Goal: Transaction & Acquisition: Purchase product/service

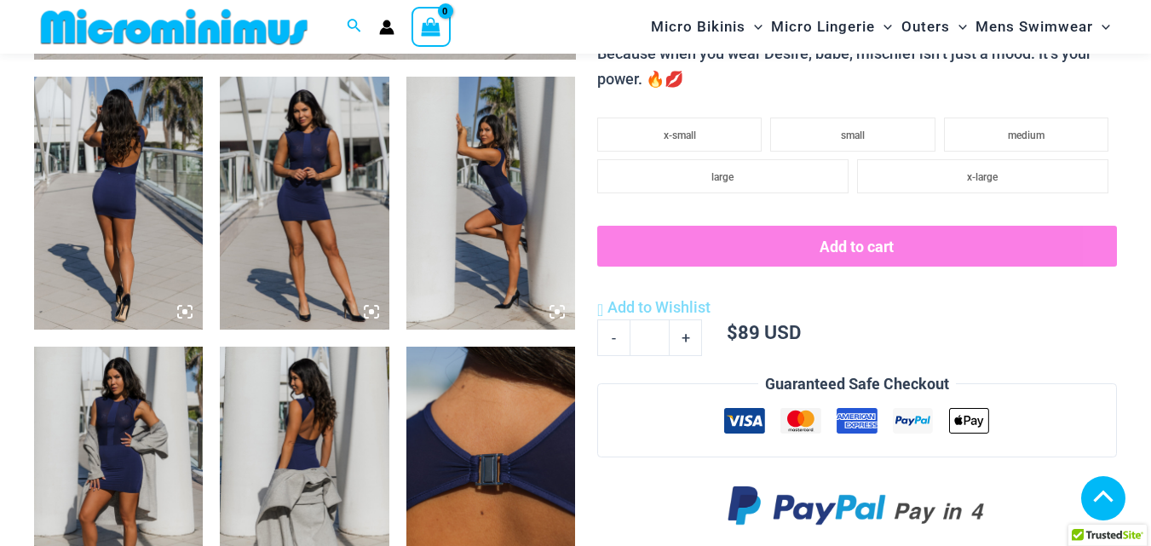
scroll to position [881, 0]
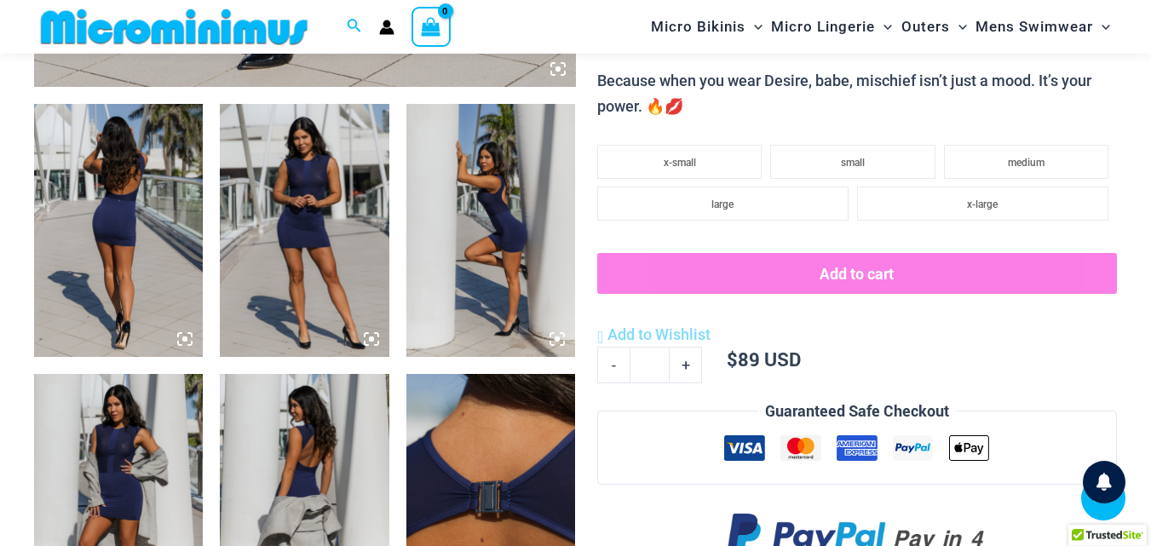
click at [121, 267] on img at bounding box center [118, 231] width 169 height 254
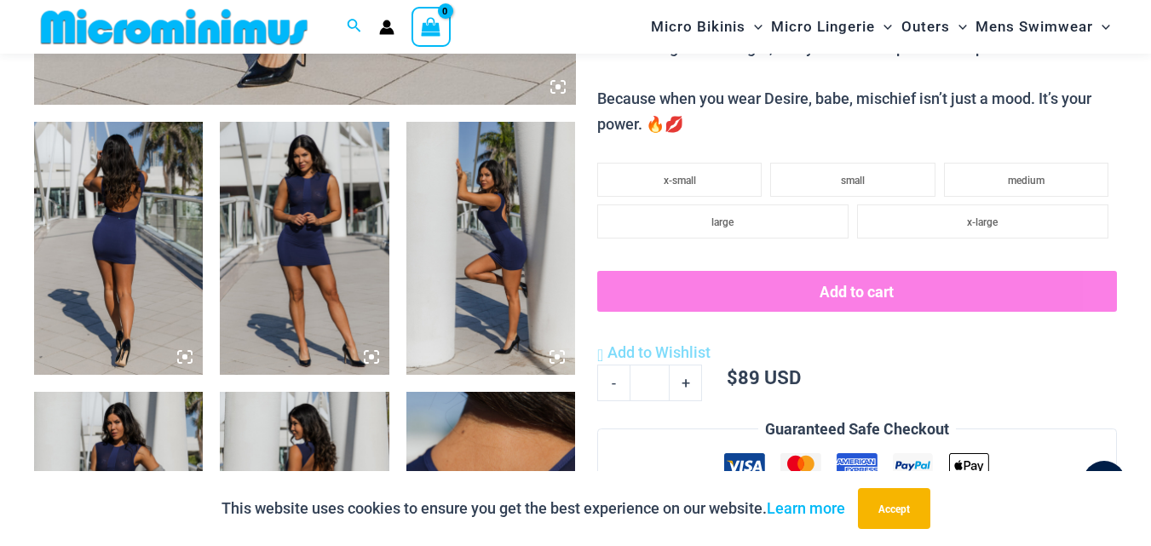
scroll to position [872, 0]
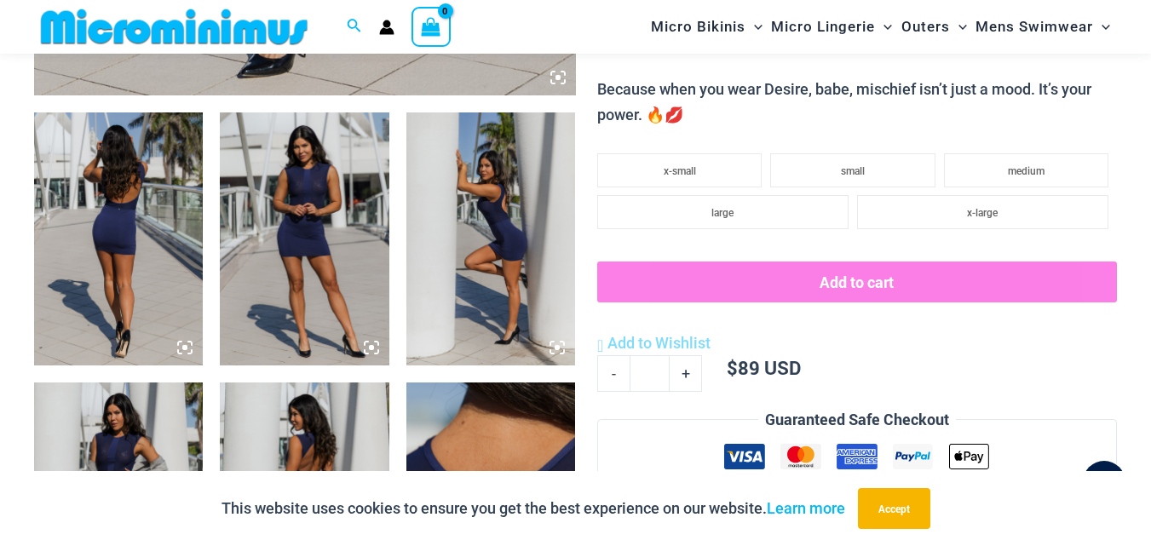
click at [123, 280] on img at bounding box center [118, 239] width 169 height 254
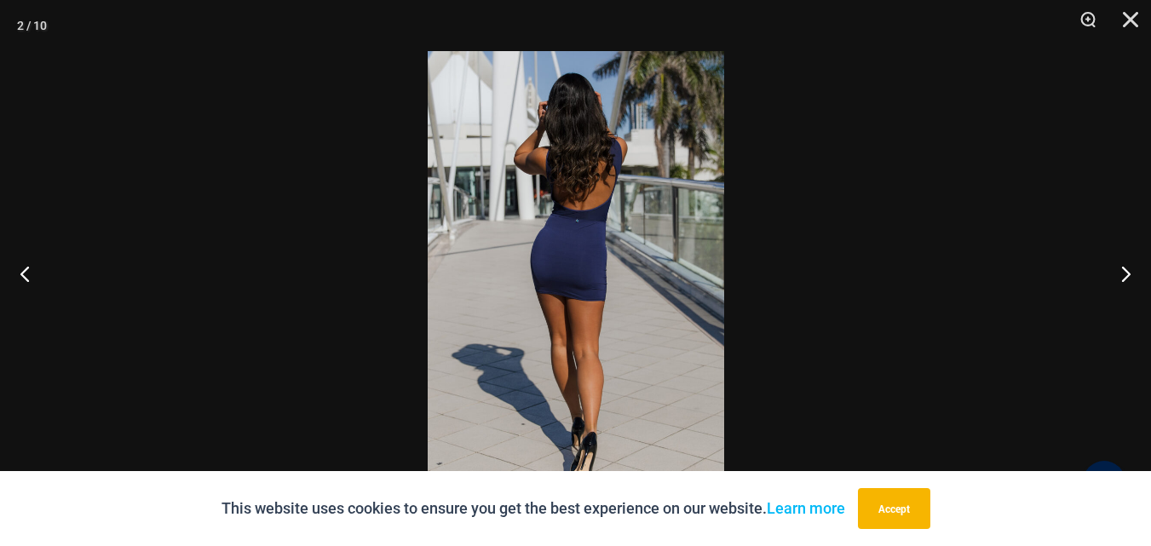
click at [566, 273] on img at bounding box center [576, 273] width 296 height 444
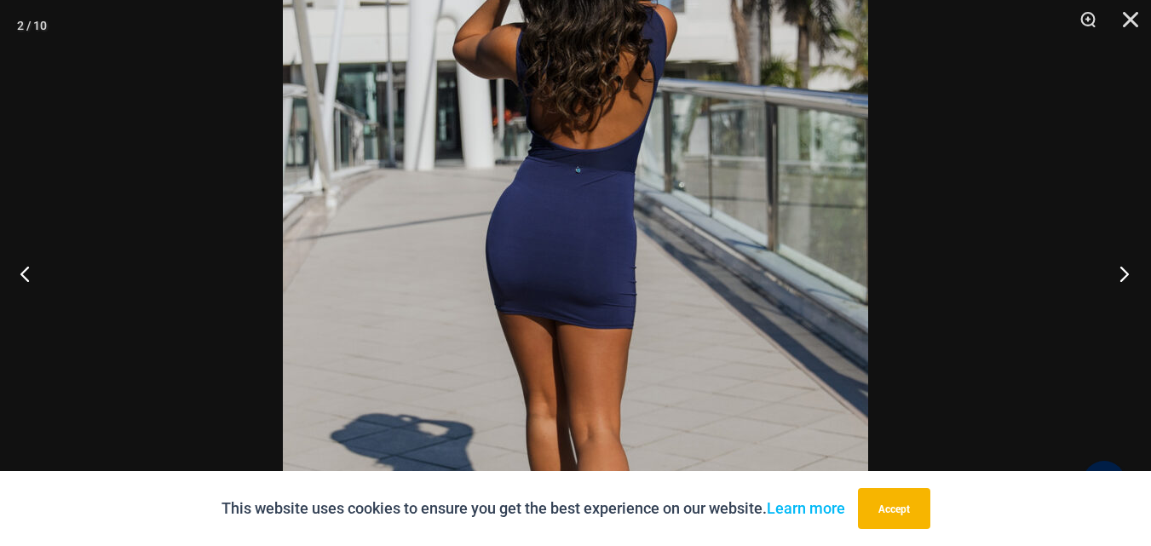
click at [1125, 267] on button "Next" at bounding box center [1119, 273] width 64 height 85
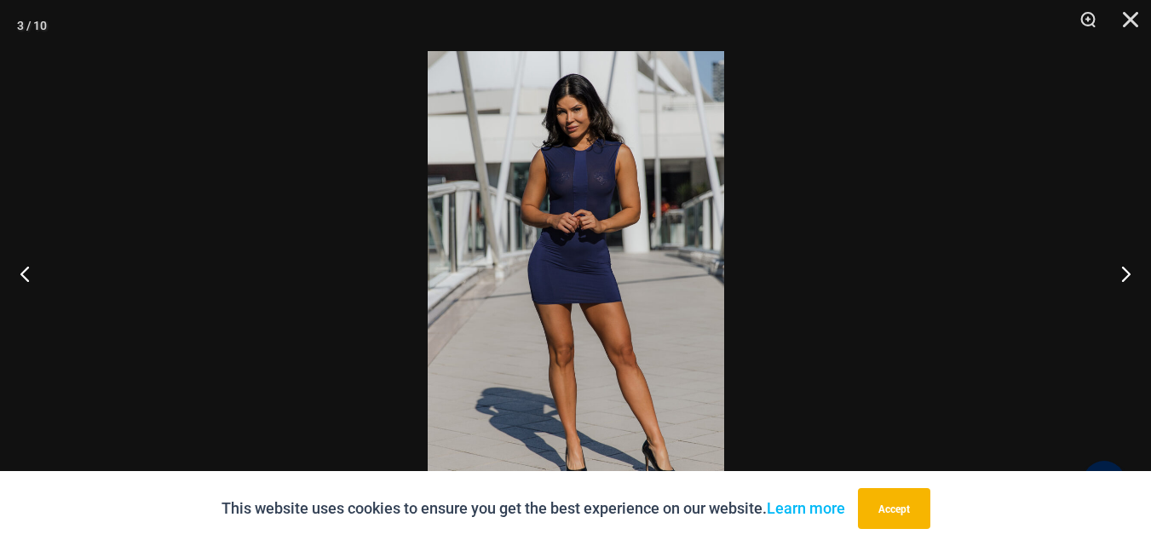
click at [514, 252] on img at bounding box center [576, 273] width 296 height 444
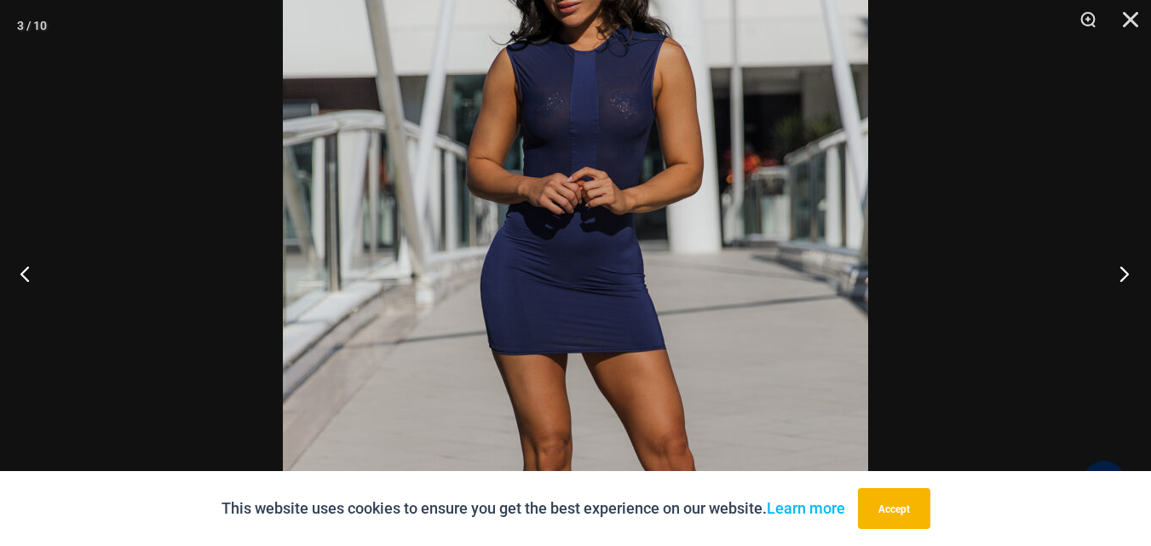
click at [1122, 278] on button "Next" at bounding box center [1119, 273] width 64 height 85
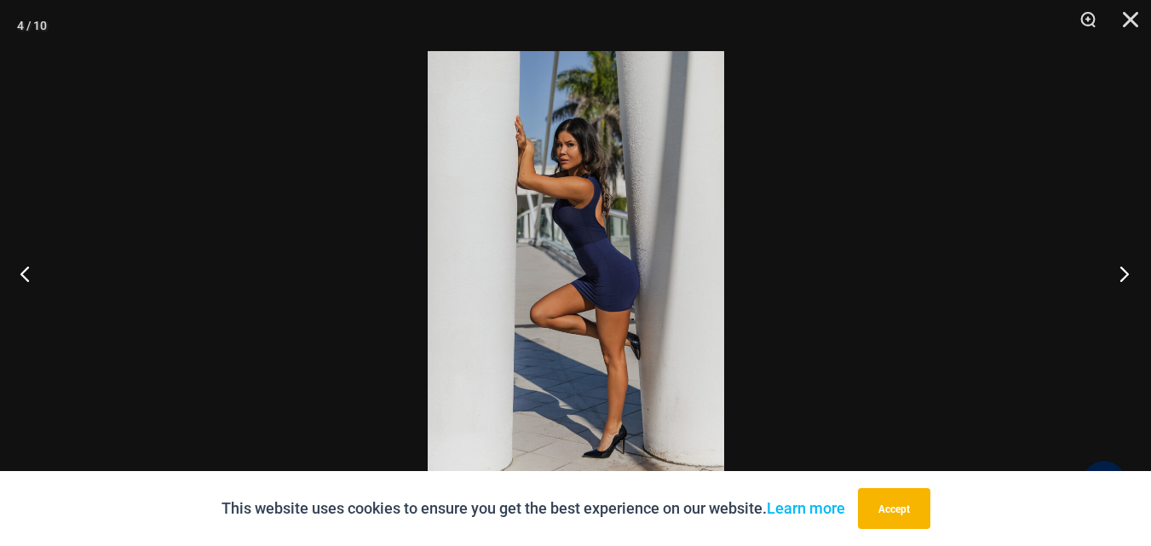
click at [1122, 278] on button "Next" at bounding box center [1119, 273] width 64 height 85
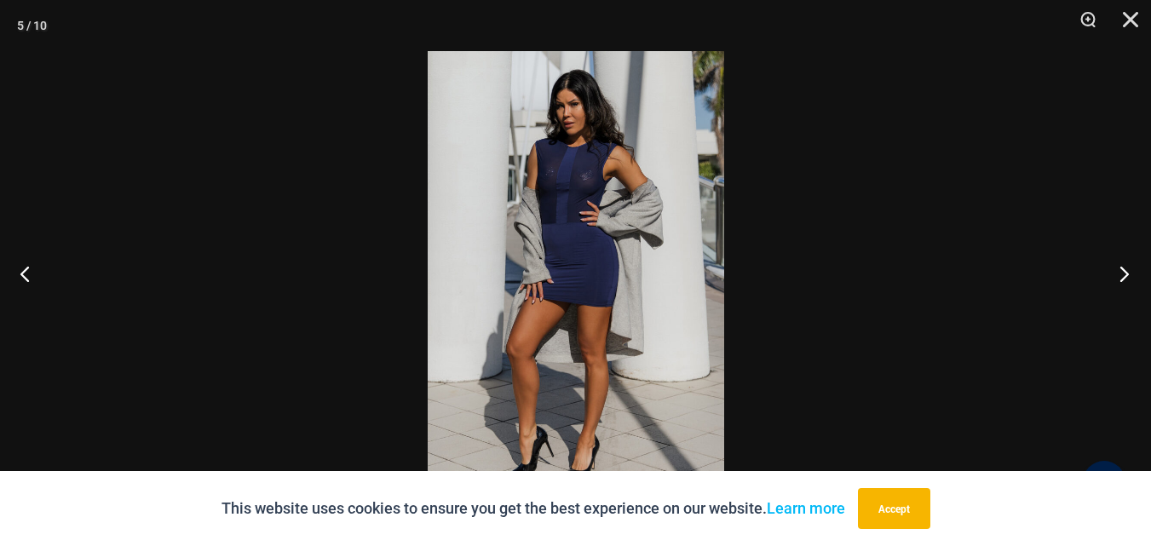
click at [1122, 278] on button "Next" at bounding box center [1119, 273] width 64 height 85
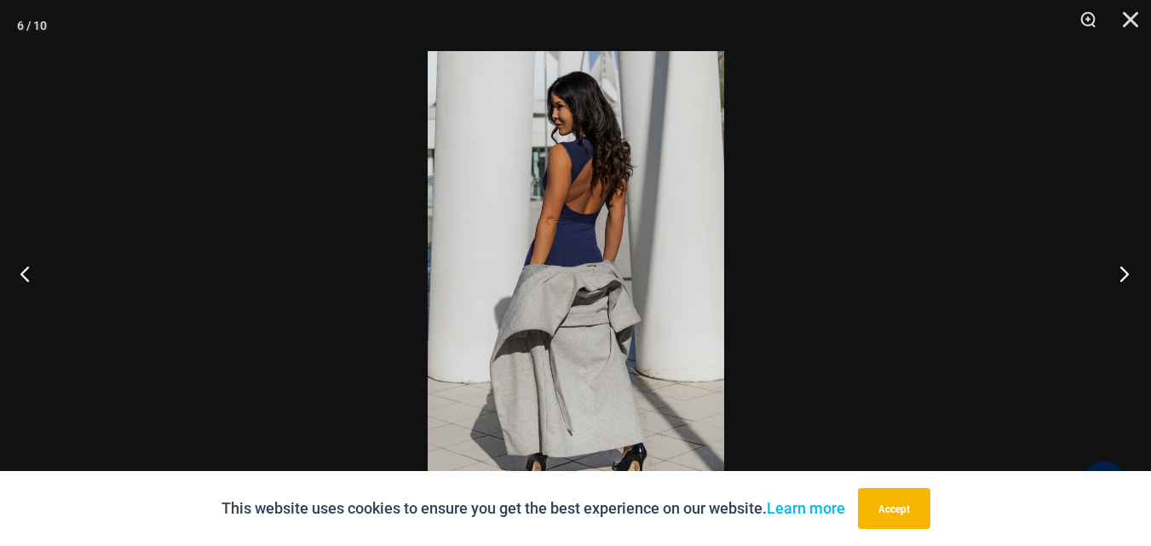
click at [1122, 278] on button "Next" at bounding box center [1119, 273] width 64 height 85
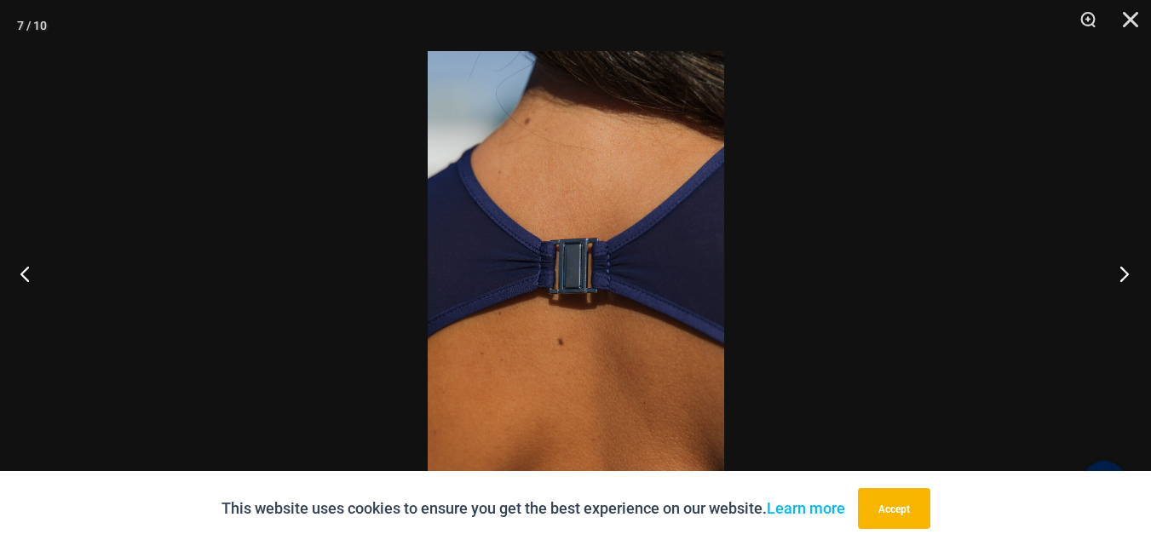
click at [1122, 278] on button "Next" at bounding box center [1119, 273] width 64 height 85
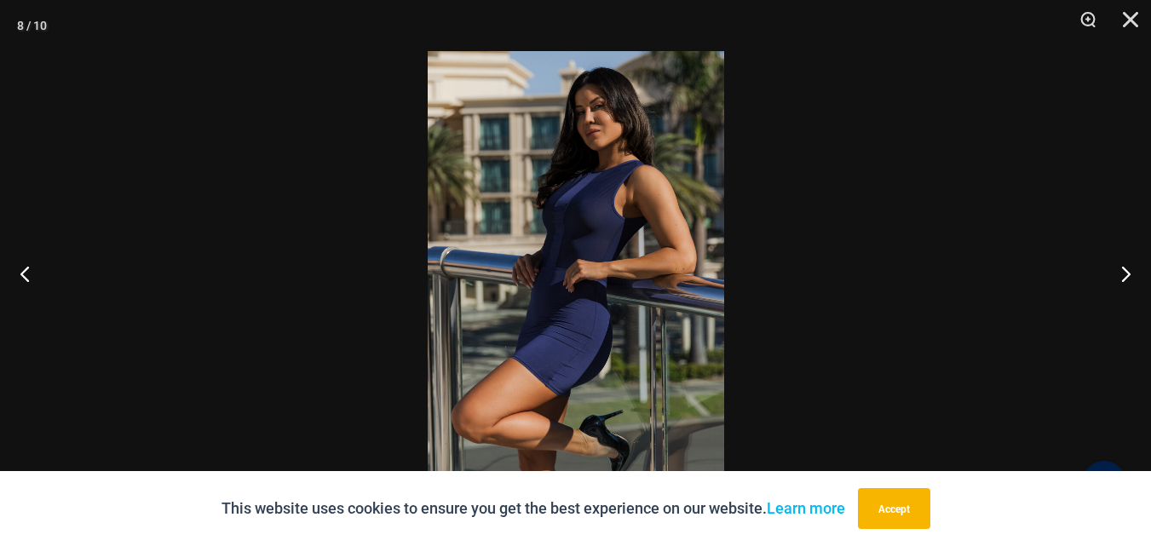
click at [599, 313] on img at bounding box center [576, 273] width 296 height 444
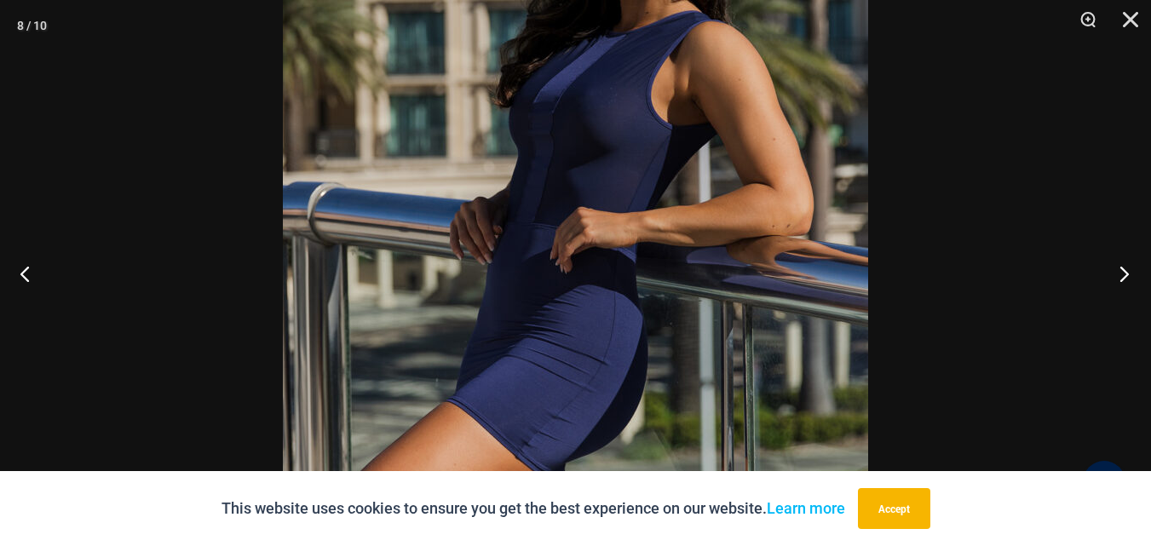
click at [1116, 275] on button "Next" at bounding box center [1119, 273] width 64 height 85
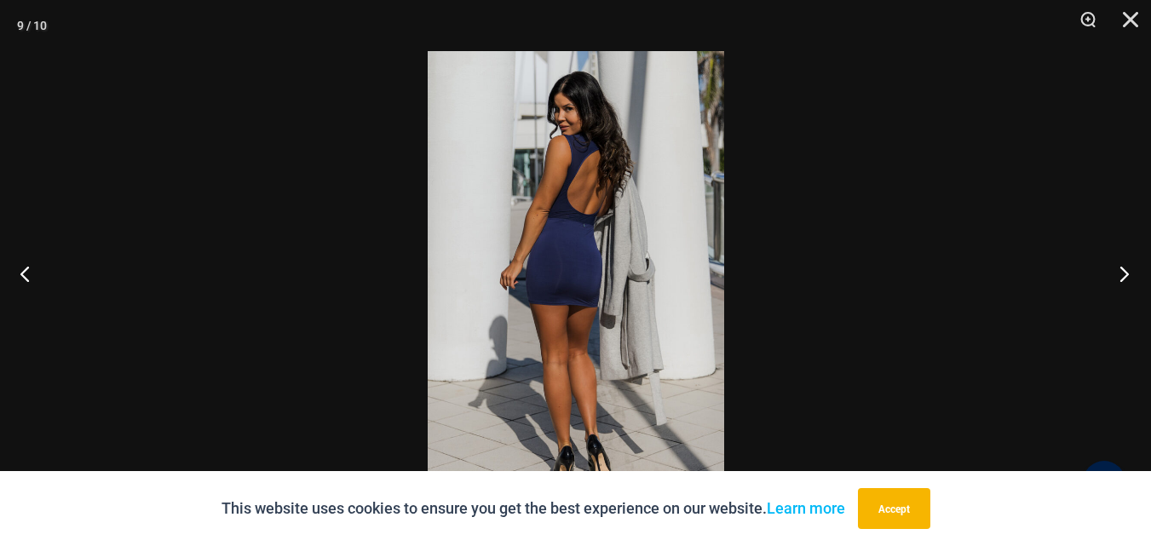
click at [1116, 275] on button "Next" at bounding box center [1119, 273] width 64 height 85
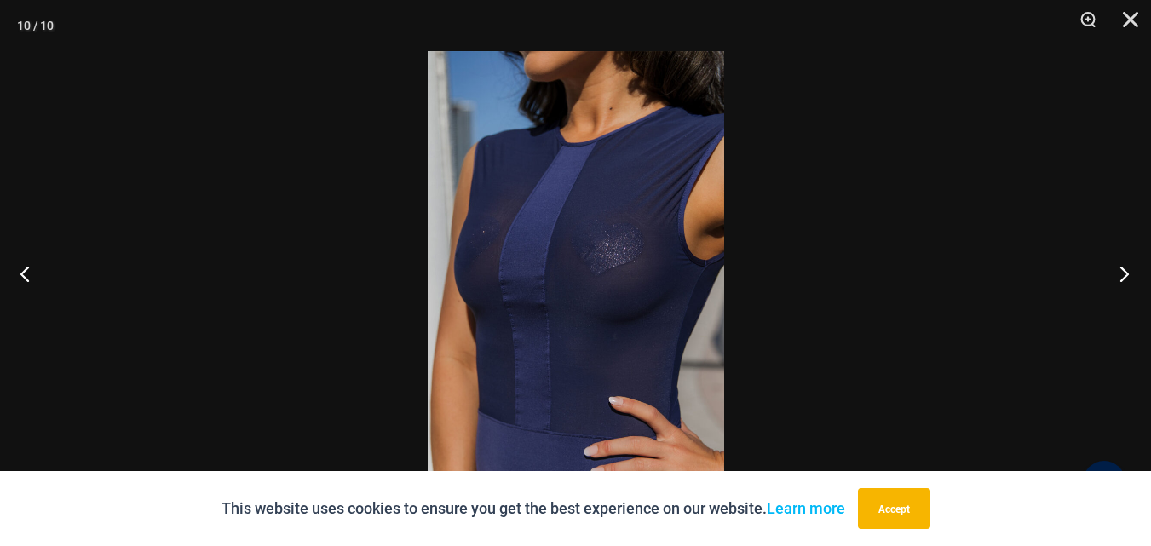
click at [1116, 275] on button "Next" at bounding box center [1119, 273] width 64 height 85
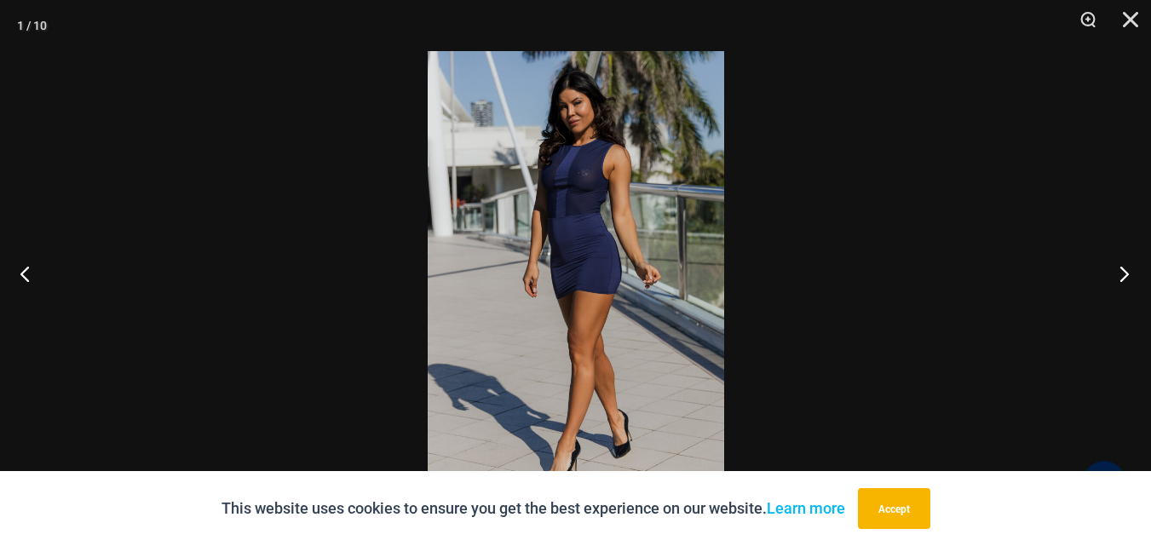
click at [1116, 275] on button "Next" at bounding box center [1119, 273] width 64 height 85
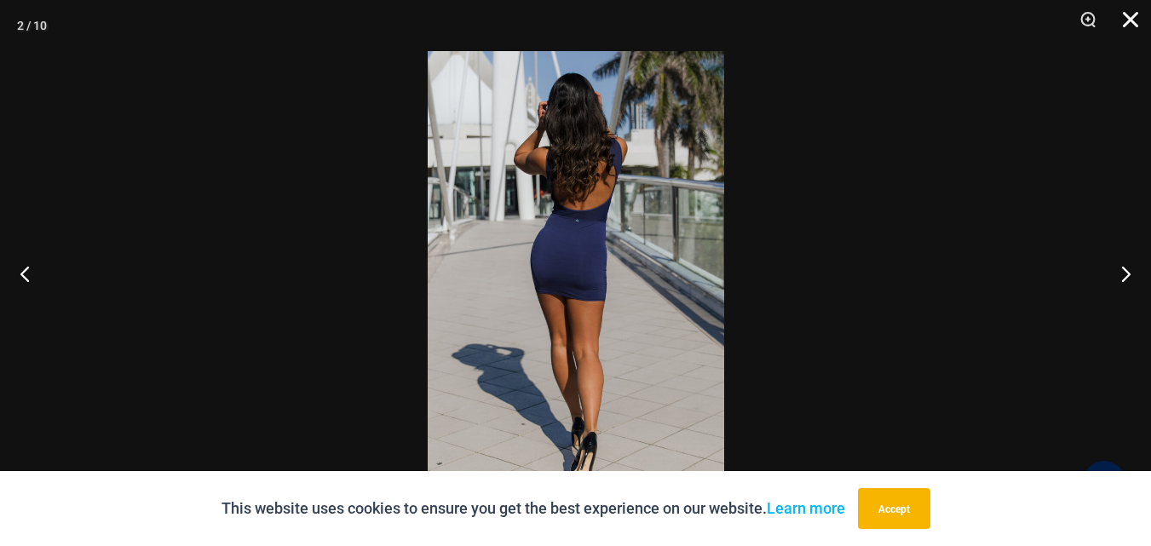
click at [1121, 17] on button "Close" at bounding box center [1124, 25] width 43 height 51
